Goal: Information Seeking & Learning: Learn about a topic

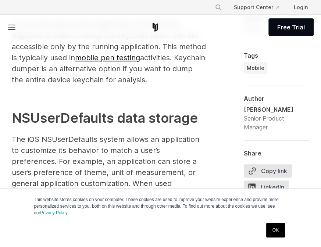
scroll to position [1809, 0]
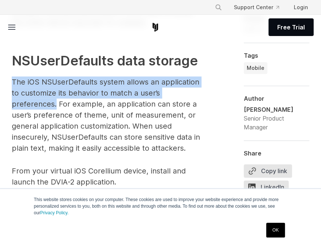
drag, startPoint x: 53, startPoint y: 90, endPoint x: 209, endPoint y: 97, distance: 156.2
copy p "The iOS NSUserDefaults system allows an application to customize its behavior t…"
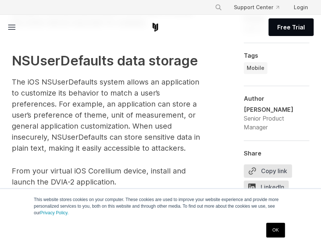
click at [121, 108] on p "The iOS NSUserDefaults system allows an application to customize its behavior t…" at bounding box center [109, 114] width 194 height 77
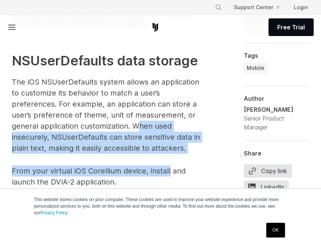
drag, startPoint x: 108, startPoint y: 131, endPoint x: 169, endPoint y: 160, distance: 66.8
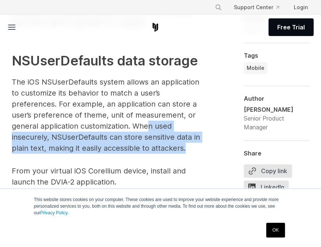
drag, startPoint x: 169, startPoint y: 154, endPoint x: 119, endPoint y: 130, distance: 55.0
click at [120, 130] on p "The iOS NSUserDefaults system allows an application to customize its behavior t…" at bounding box center [109, 114] width 194 height 77
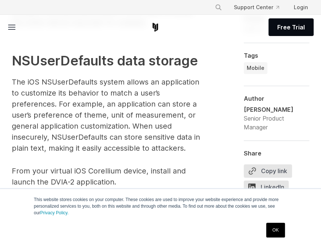
click at [114, 129] on p "The iOS NSUserDefaults system allows an application to customize its behavior t…" at bounding box center [109, 114] width 194 height 77
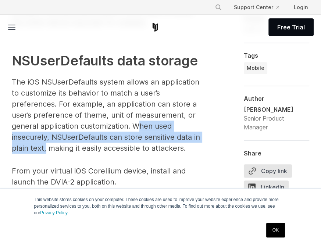
drag, startPoint x: 108, startPoint y: 129, endPoint x: 199, endPoint y: 141, distance: 91.5
click at [199, 141] on p "The iOS NSUserDefaults system allows an application to customize its behavior t…" at bounding box center [109, 114] width 194 height 77
copy p "hen used insecurely, NSUserDefaults can store sensitive data in plain text,"
click at [178, 129] on p "The iOS NSUserDefaults system allows an application to customize its behavior t…" at bounding box center [109, 114] width 194 height 77
click at [203, 146] on p "The iOS NSUserDefaults system allows an application to customize its behavior t…" at bounding box center [109, 114] width 194 height 77
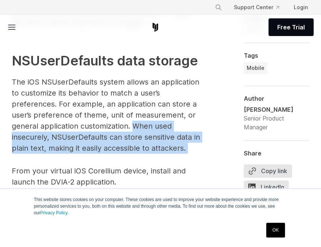
drag, startPoint x: 207, startPoint y: 148, endPoint x: 112, endPoint y: 131, distance: 97.0
click at [109, 129] on p "The iOS NSUserDefaults system allows an application to customize its behavior t…" at bounding box center [109, 114] width 194 height 77
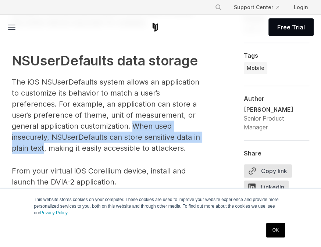
drag, startPoint x: 107, startPoint y: 130, endPoint x: 193, endPoint y: 140, distance: 87.3
click at [193, 140] on p "The iOS NSUserDefaults system allows an application to customize its behavior t…" at bounding box center [109, 114] width 194 height 77
copy p "When used insecurely, NSUserDefaults can store sensitive data in plain text"
